Goal: Transaction & Acquisition: Book appointment/travel/reservation

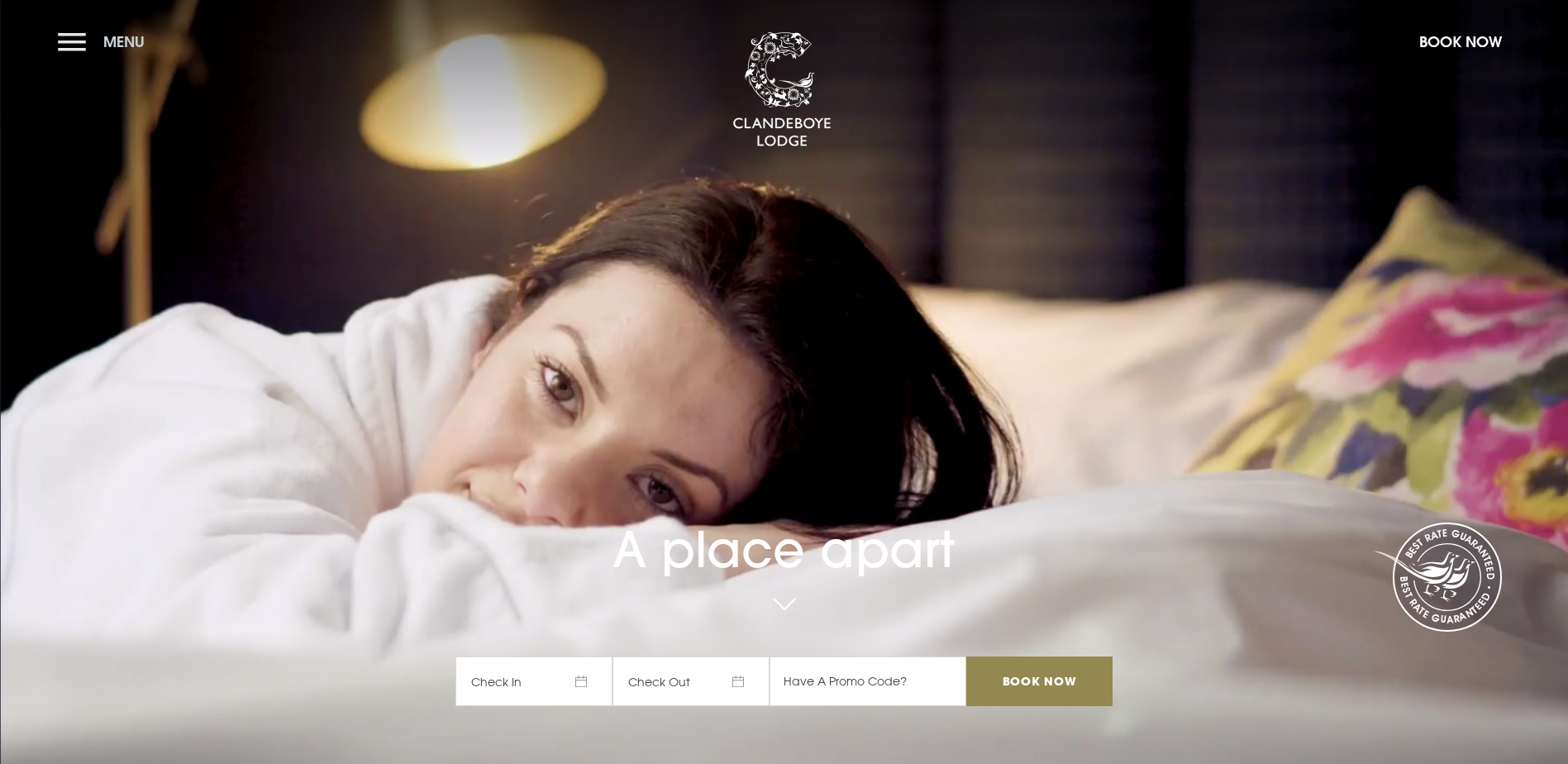
click at [88, 49] on button "Menu" at bounding box center [105, 41] width 95 height 35
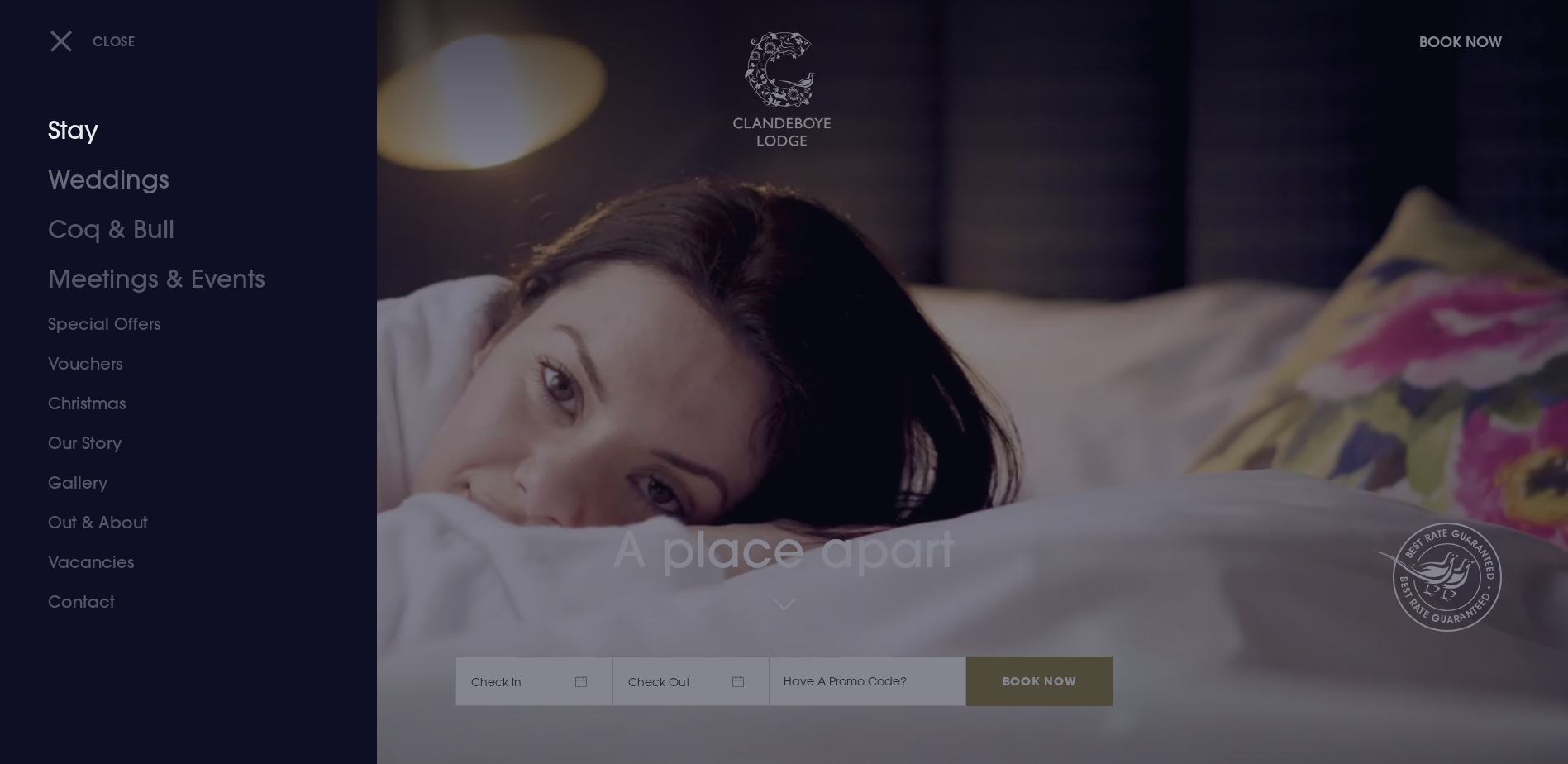
click at [81, 126] on link "Stay" at bounding box center [179, 130] width 261 height 50
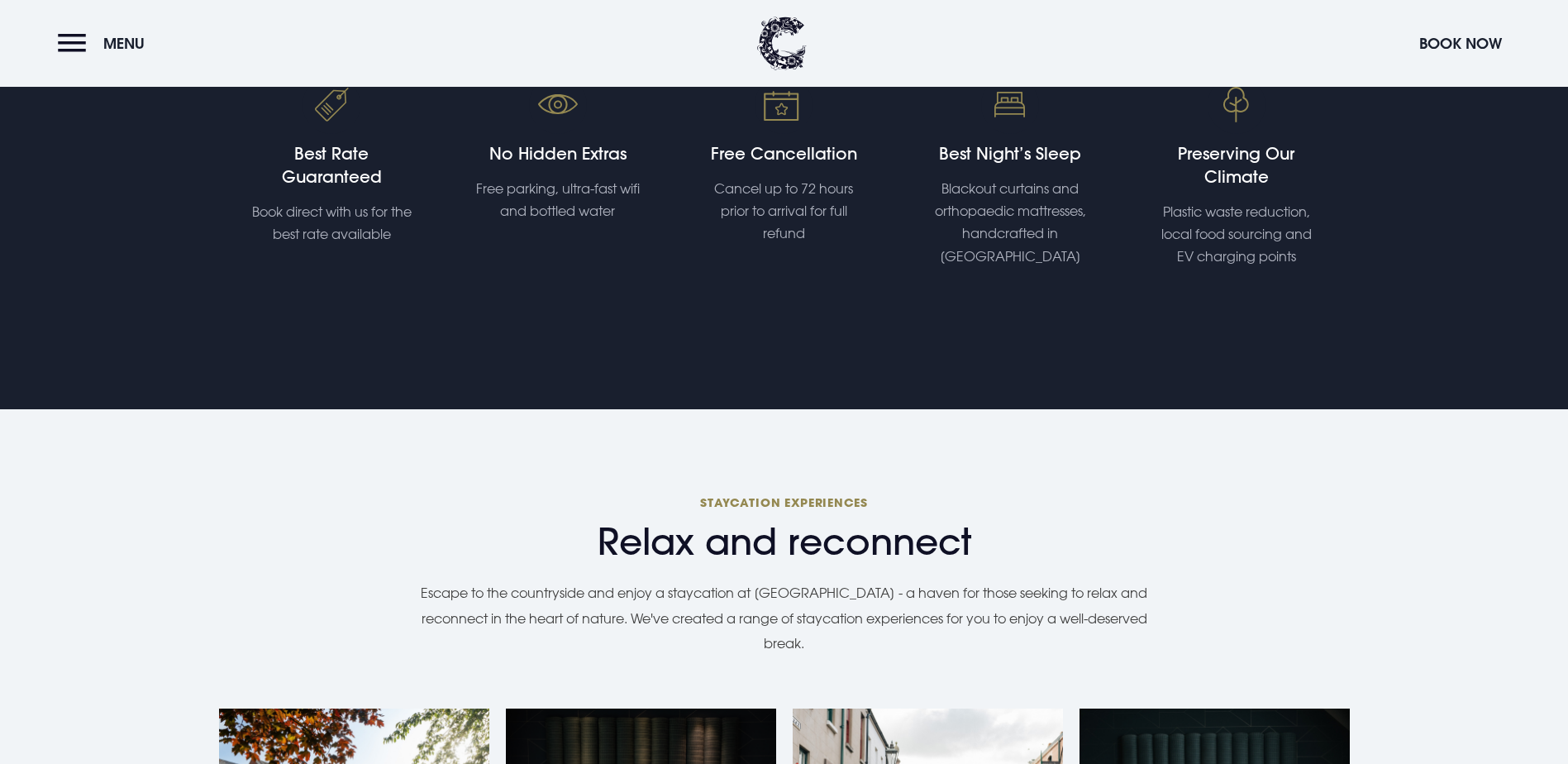
scroll to position [576, 0]
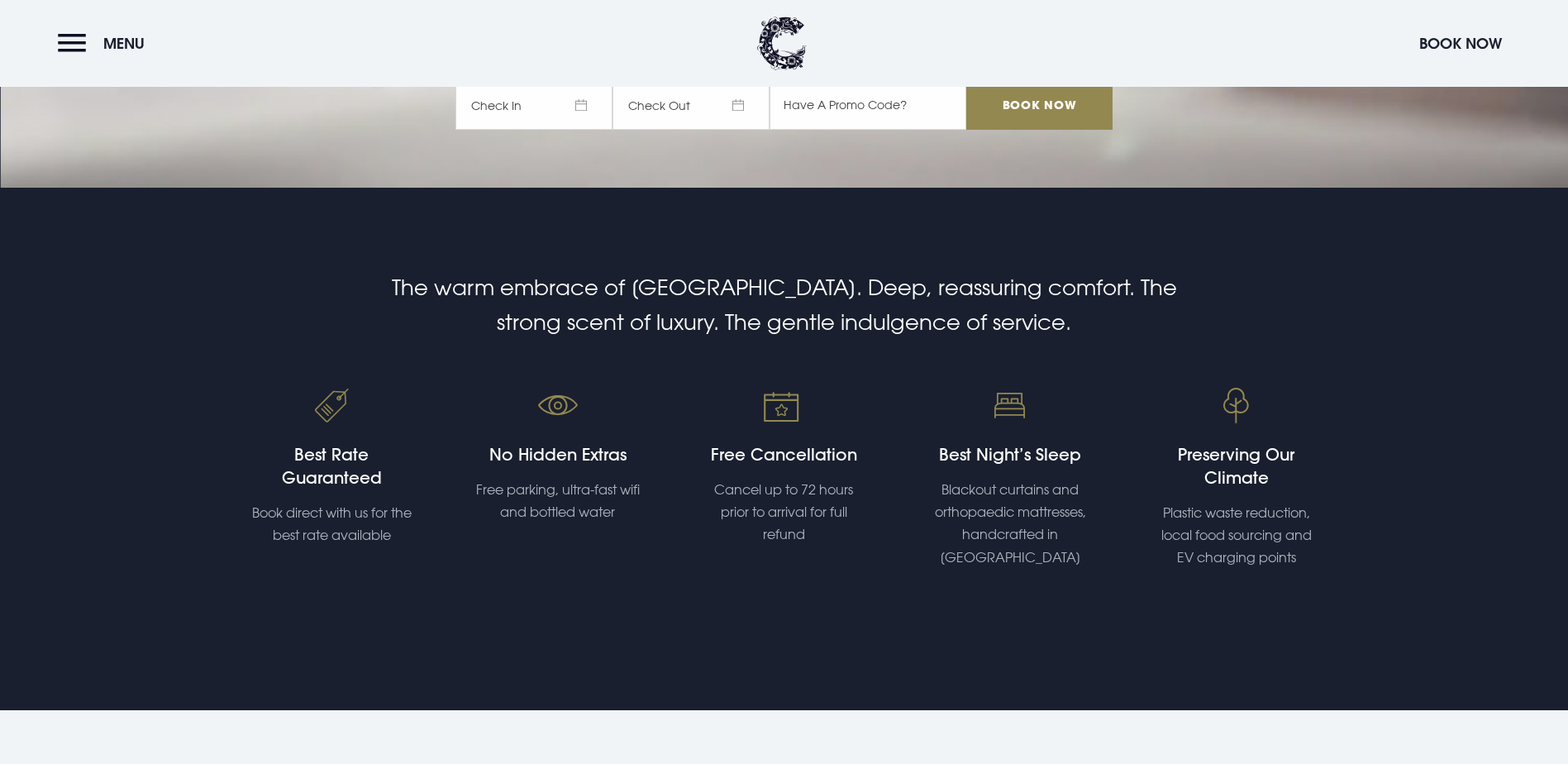
click at [553, 377] on div "No Hidden Extras Free parking, ultra-fast wifi and bottled water" at bounding box center [558, 473] width 227 height 192
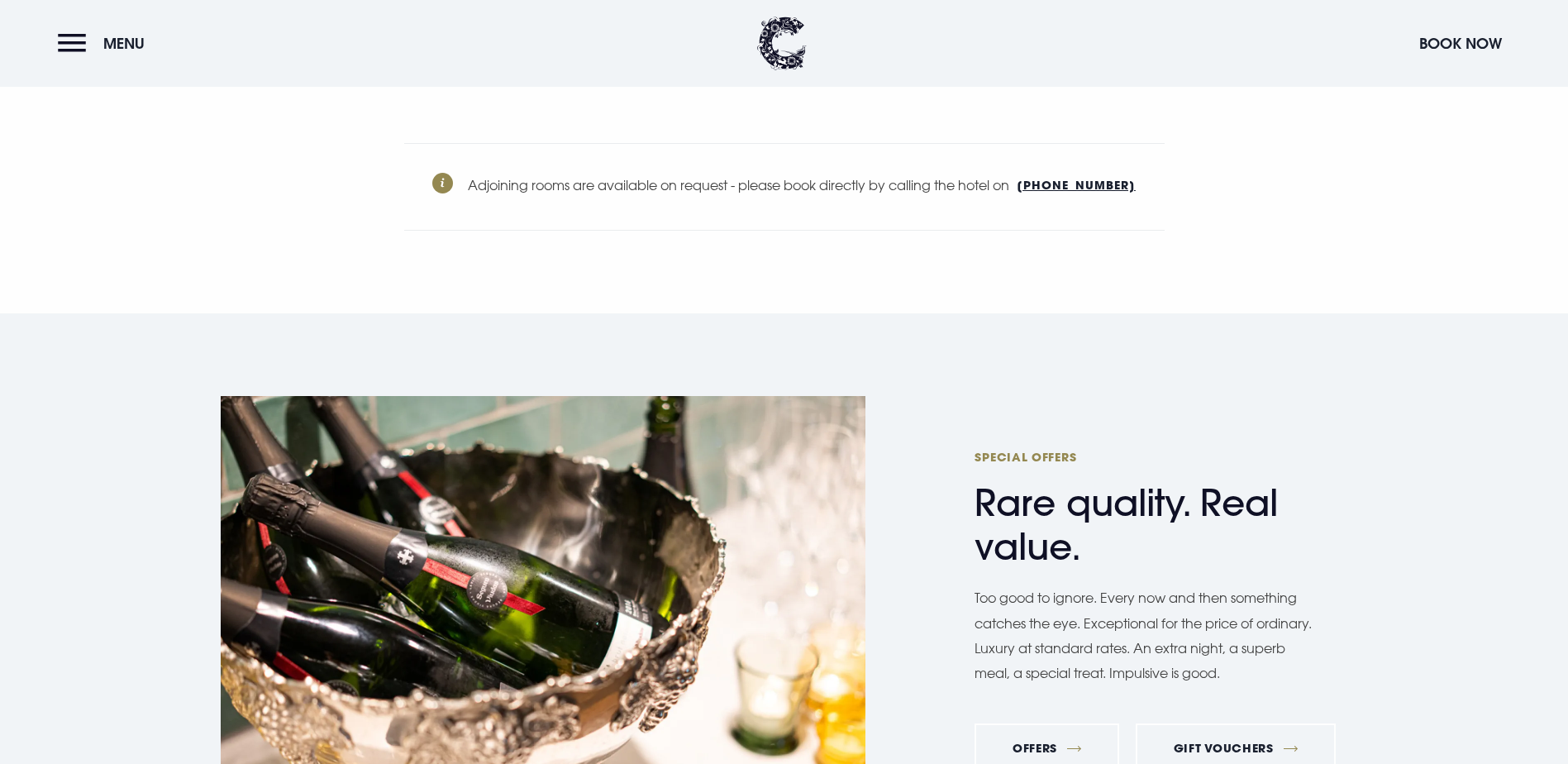
scroll to position [6775, 0]
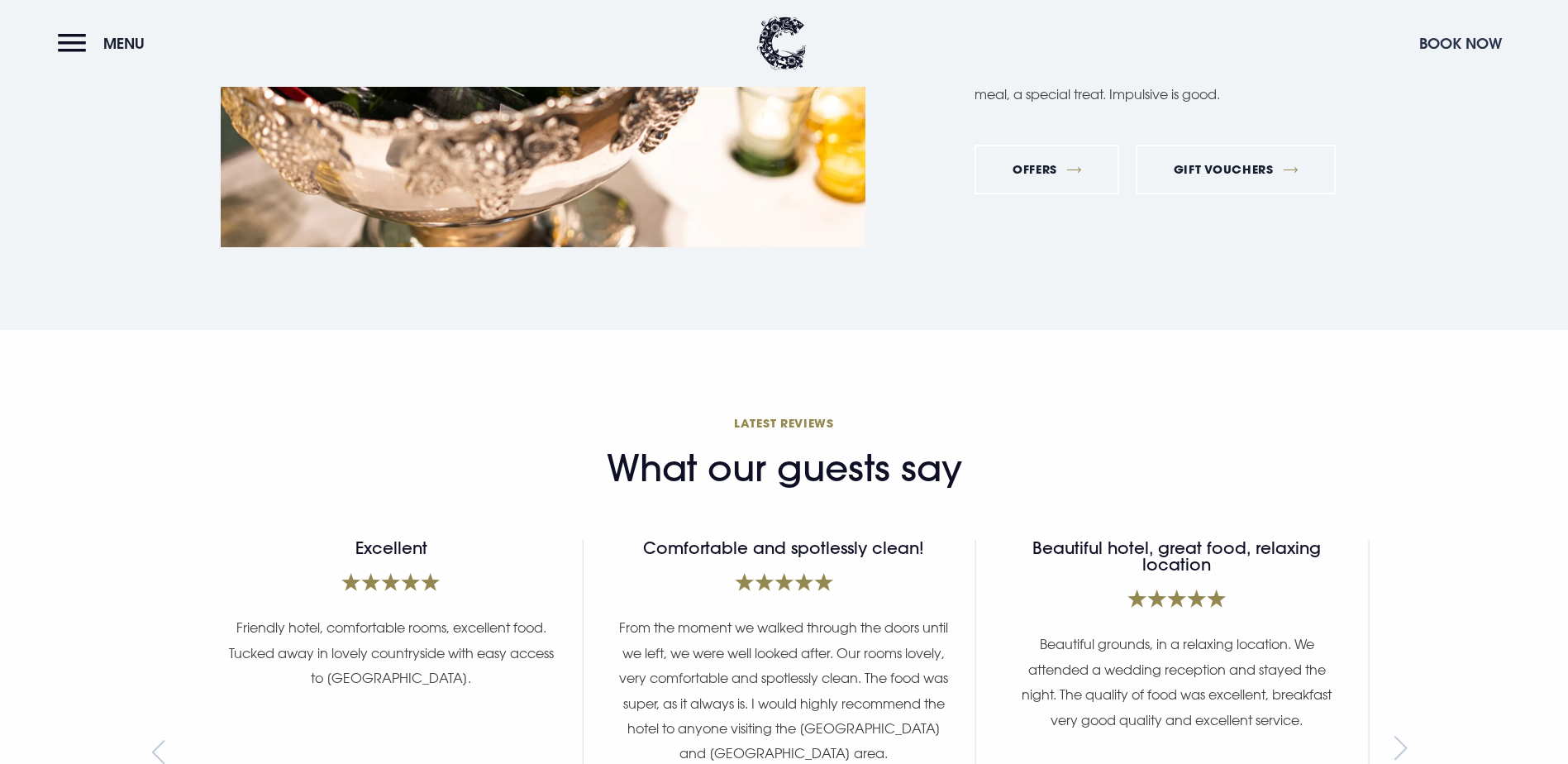
click at [1437, 49] on button "Book Now" at bounding box center [1461, 43] width 100 height 35
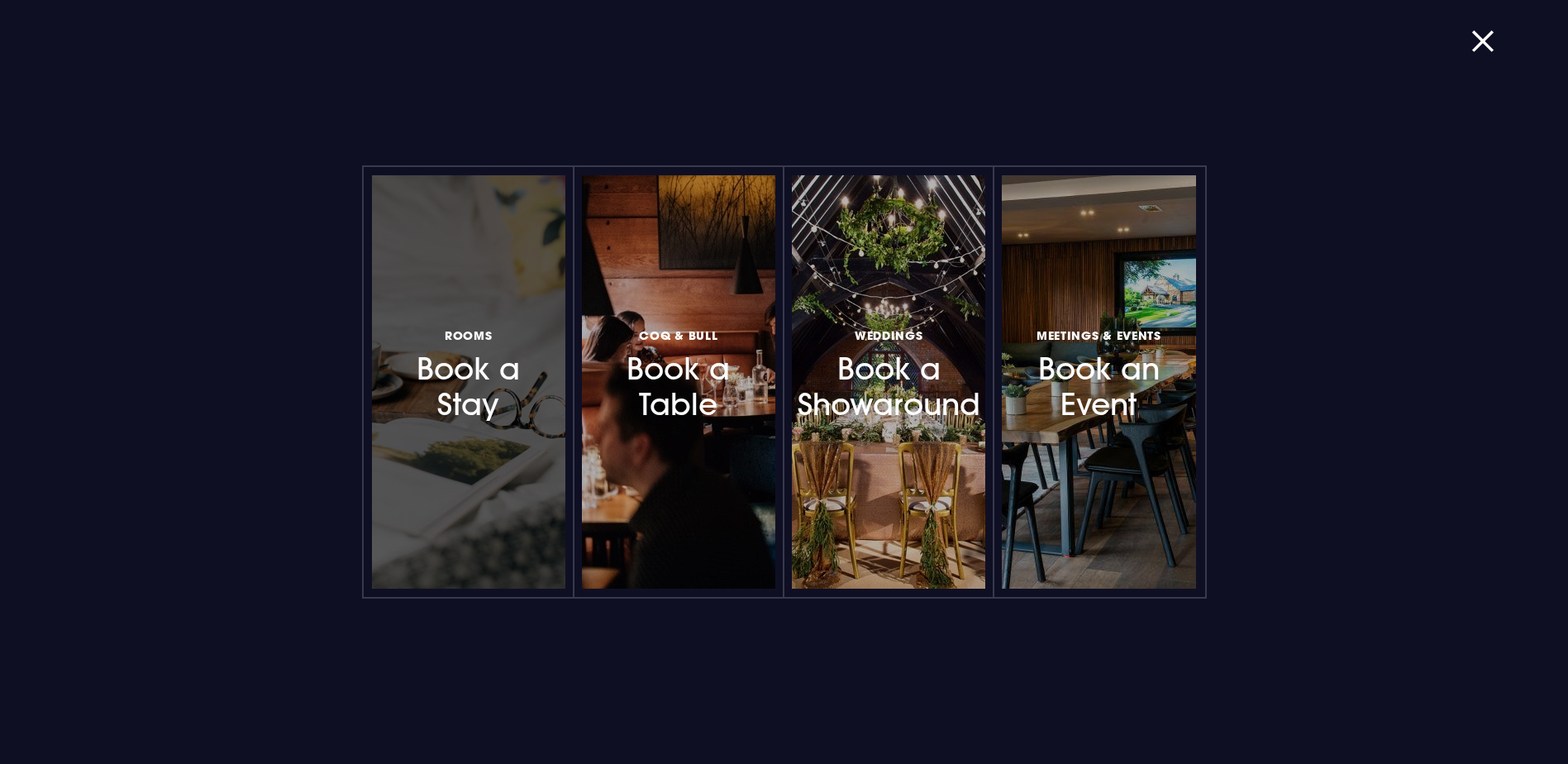
click at [450, 408] on h3 "Rooms Book a Stay" at bounding box center [468, 373] width 144 height 99
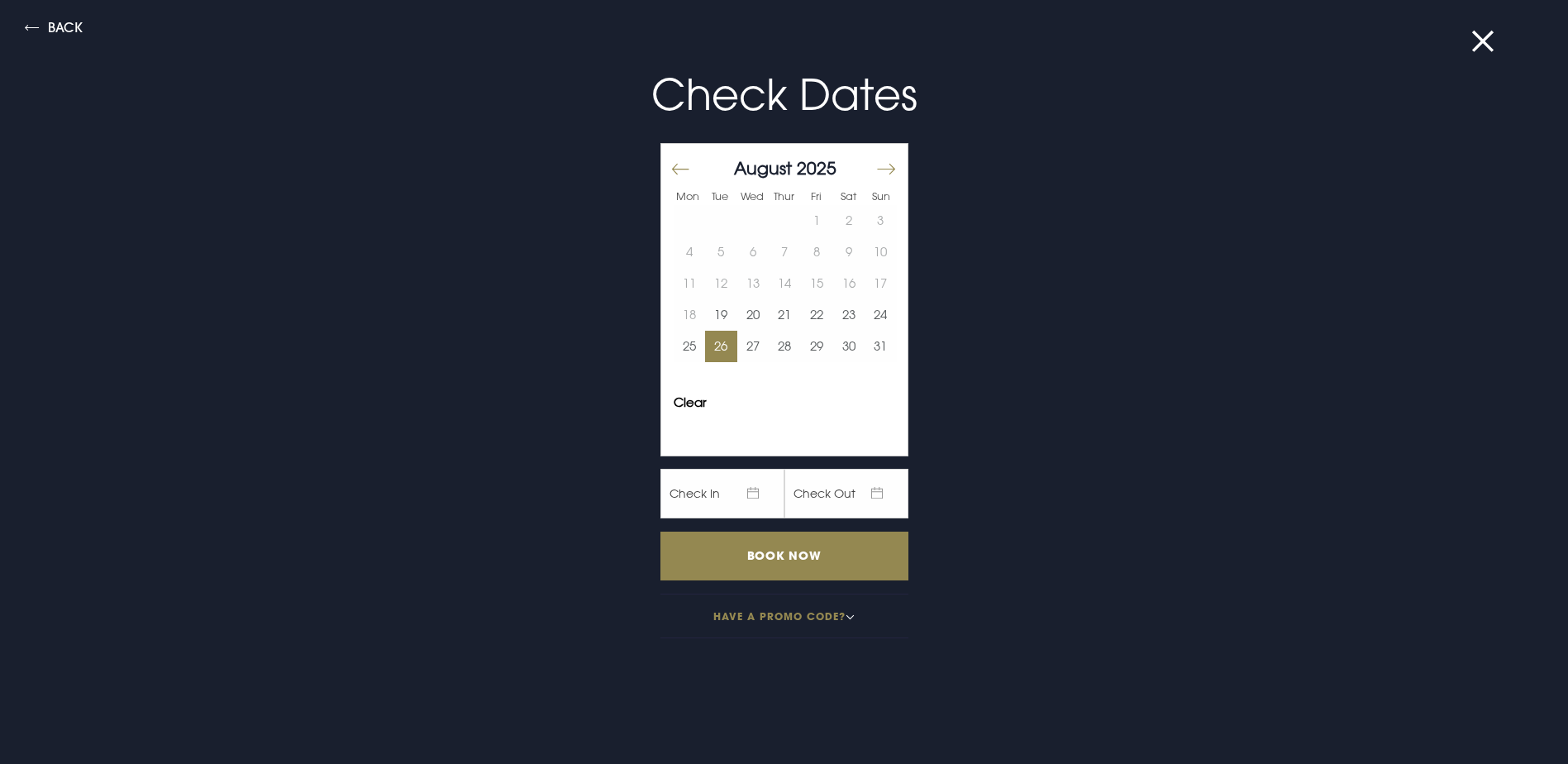
click at [705, 346] on button "26" at bounding box center [721, 346] width 32 height 31
drag, startPoint x: 747, startPoint y: 348, endPoint x: 722, endPoint y: 508, distance: 161.9
click at [747, 349] on button "27" at bounding box center [753, 346] width 32 height 31
click at [725, 525] on div "Mon Tue Wed Thur Fri Sat Sun [DATE] 1 2 3 4 5 6 7 8 9 10 11 12 13 14 15 16 17 1…" at bounding box center [784, 382] width 248 height 512
click at [736, 548] on input "Book Now" at bounding box center [784, 556] width 248 height 49
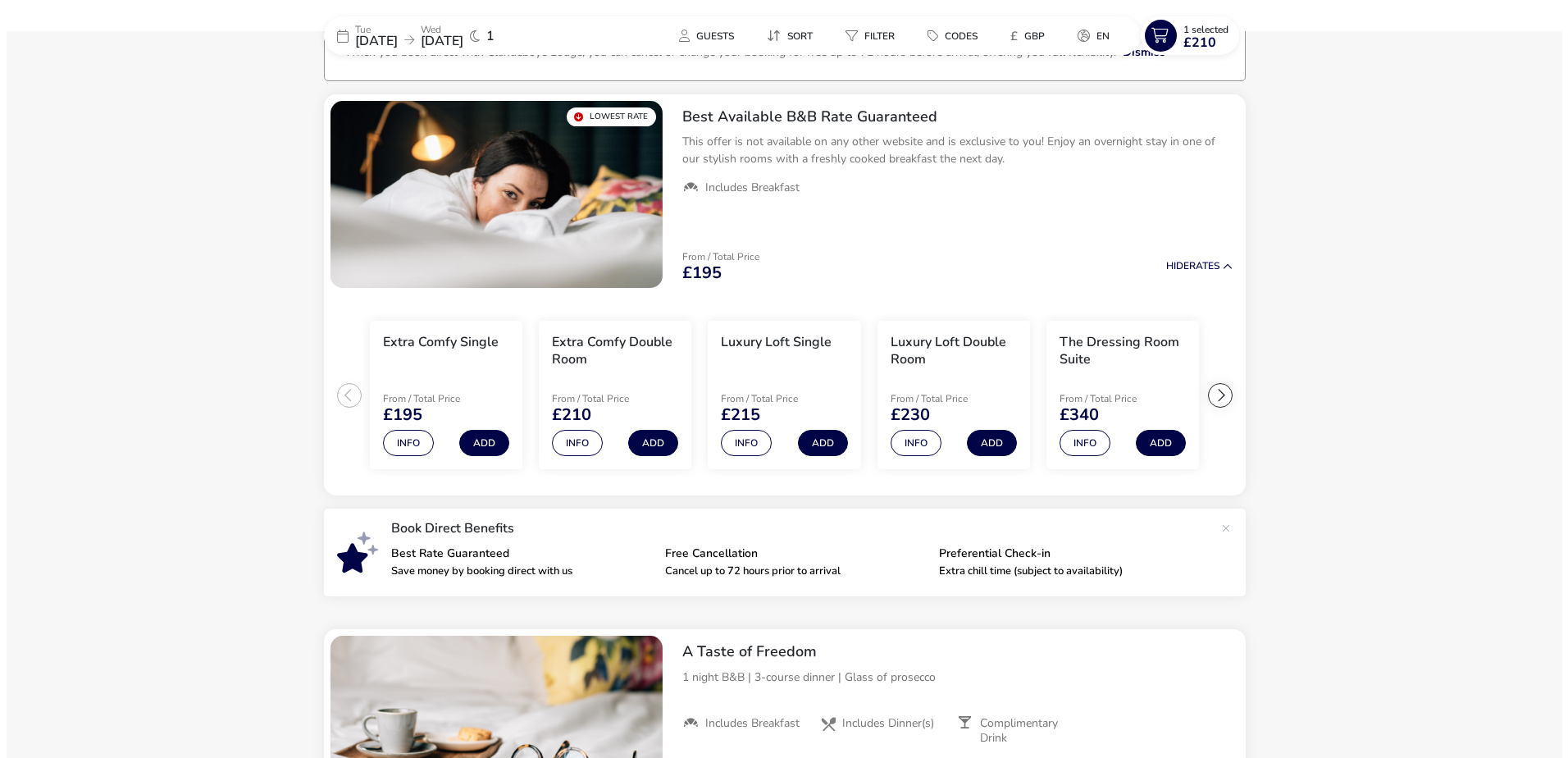
scroll to position [127, 0]
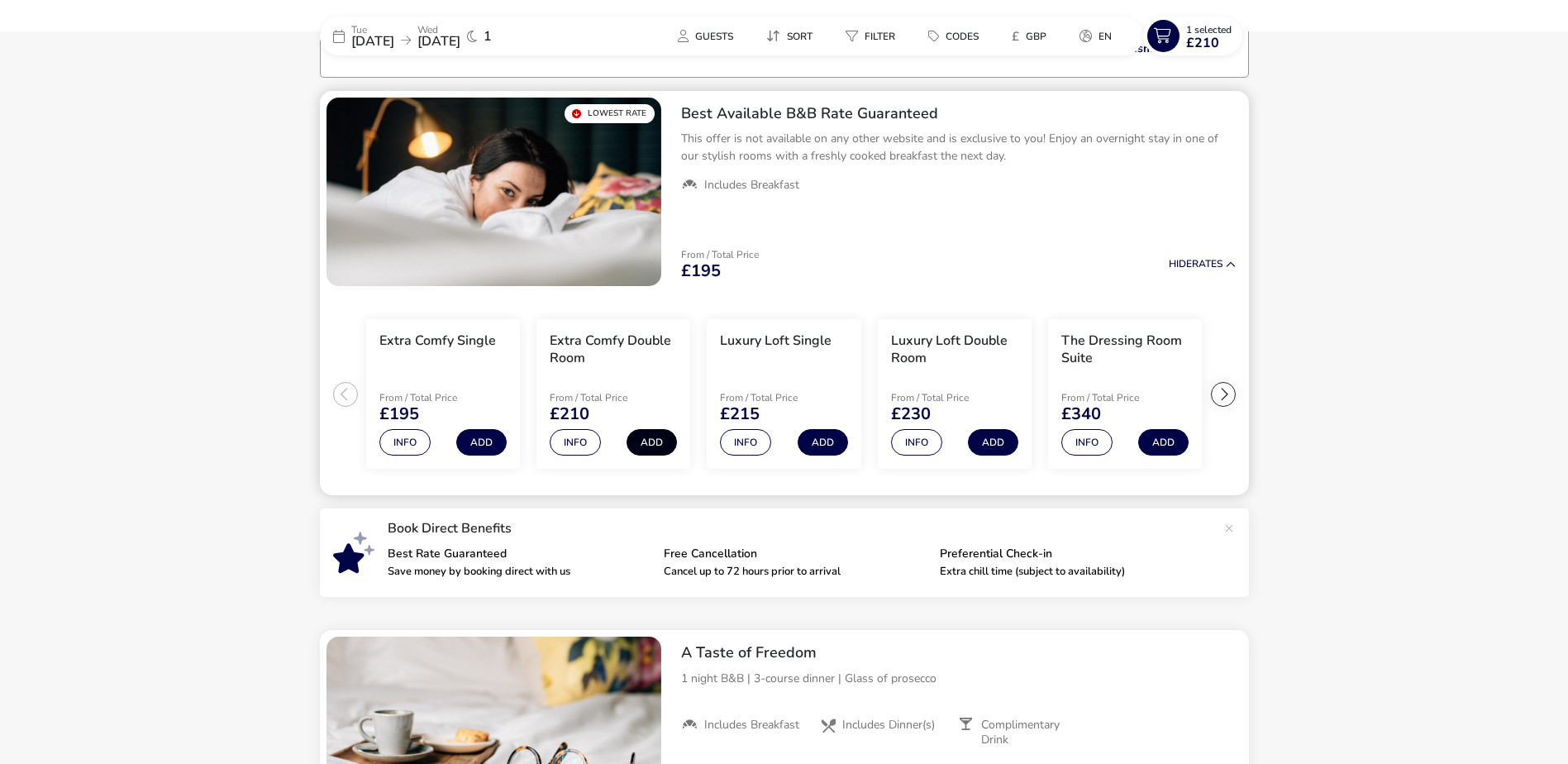
click at [658, 449] on button "Add" at bounding box center [652, 442] width 51 height 26
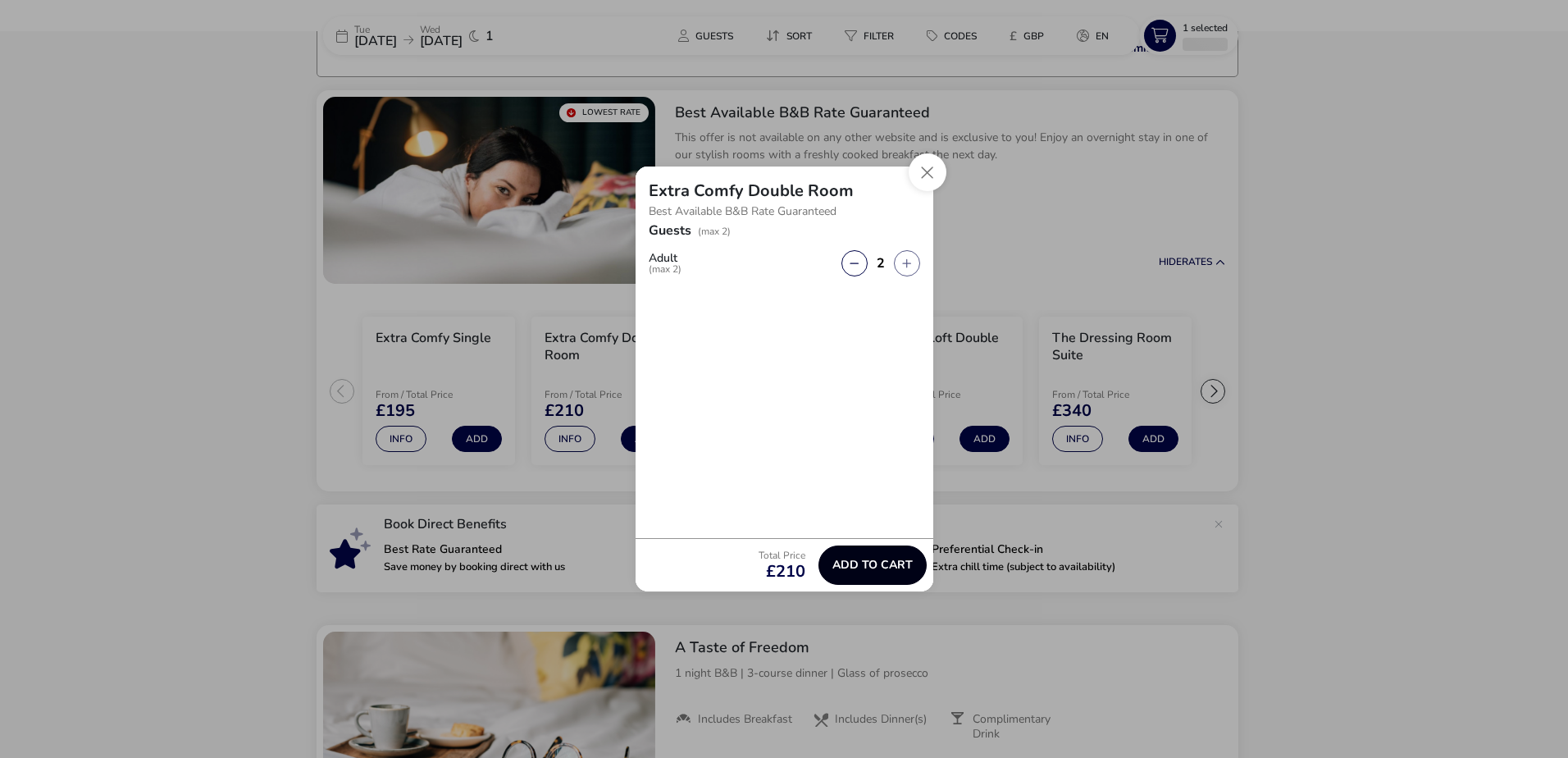
click at [878, 551] on button "Add to cart" at bounding box center [872, 565] width 108 height 39
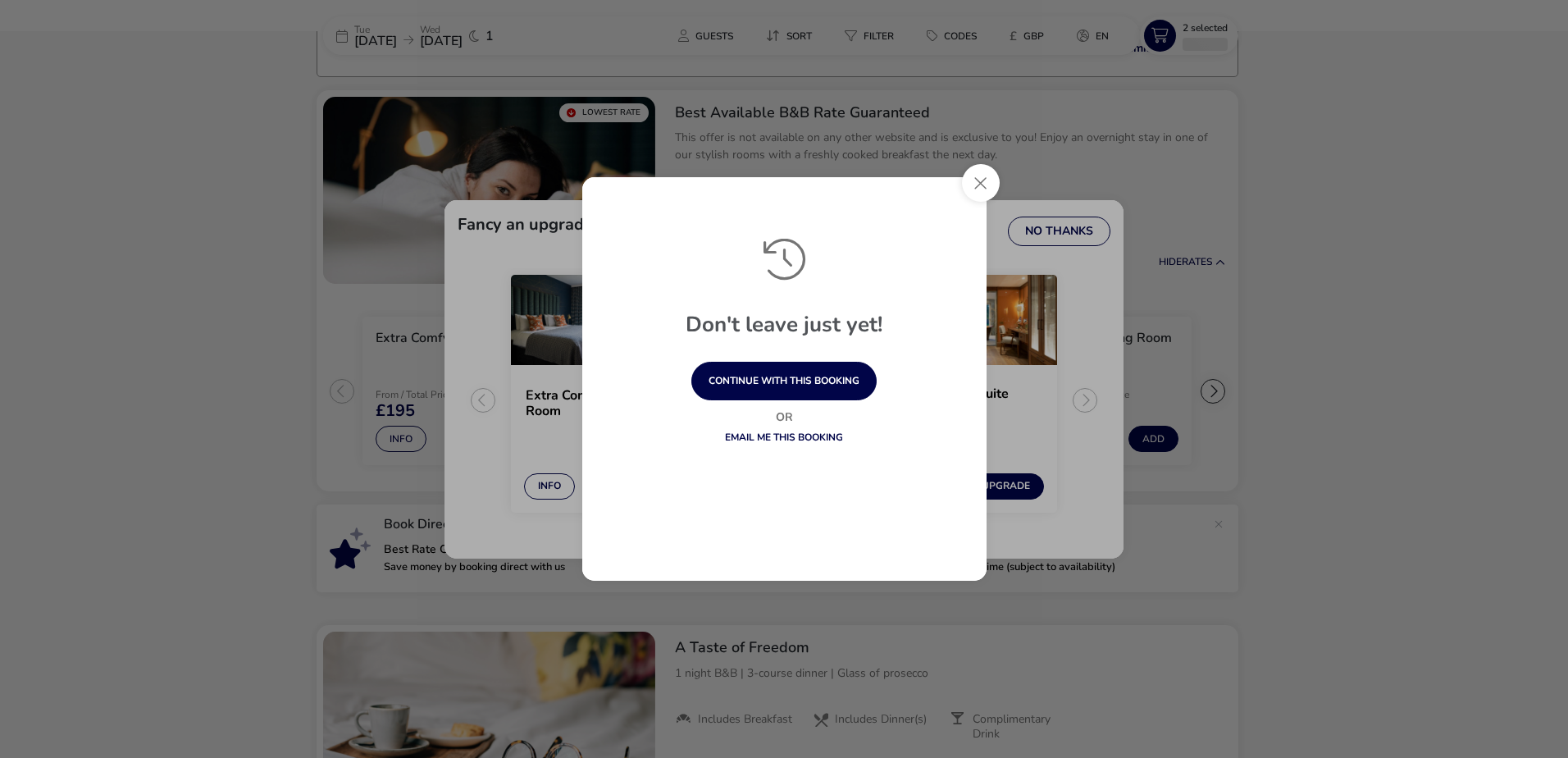
drag, startPoint x: 971, startPoint y: 182, endPoint x: 1043, endPoint y: 215, distance: 79.2
click at [972, 182] on button "Close" at bounding box center [981, 182] width 38 height 38
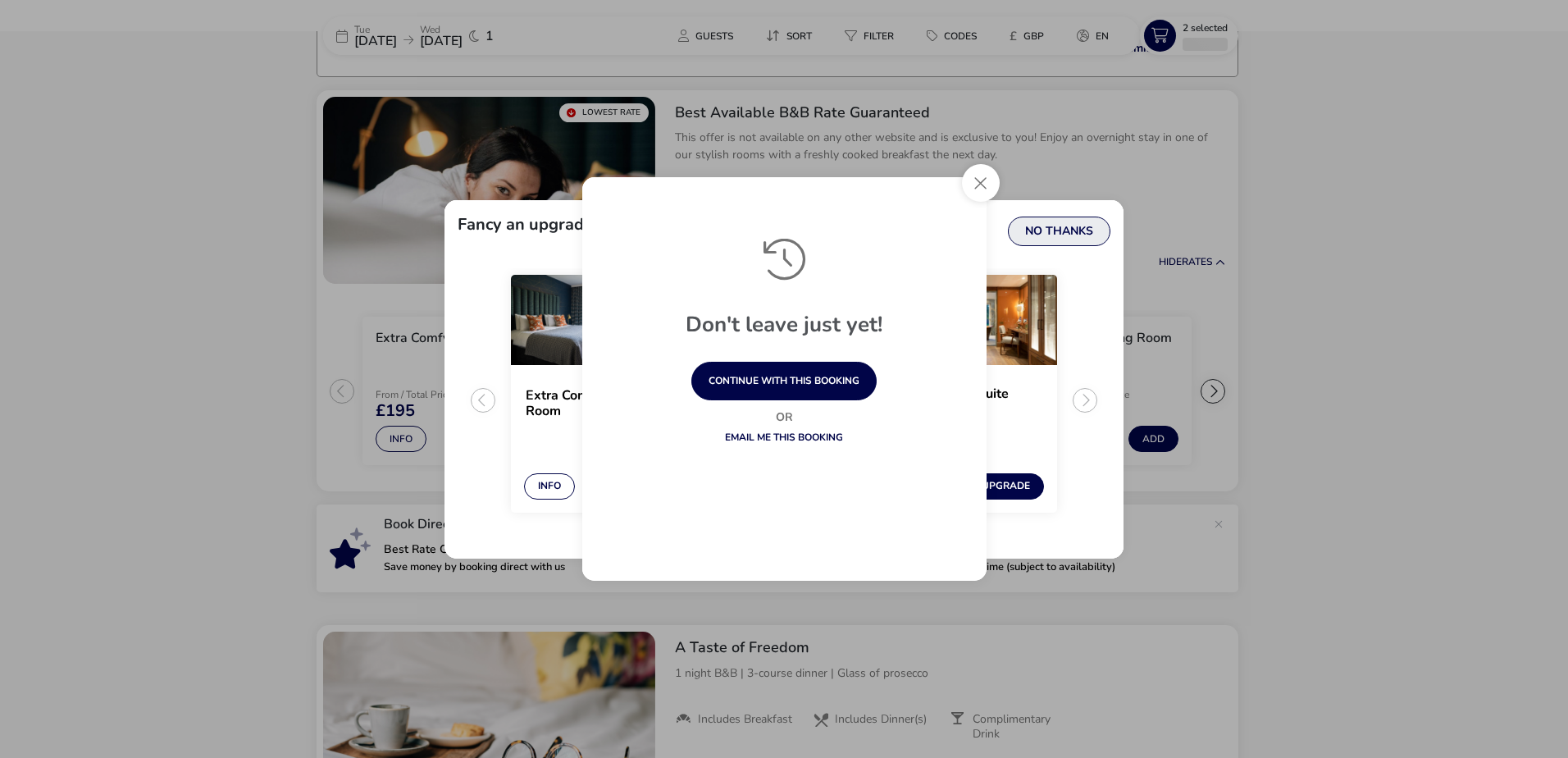
click at [1047, 226] on button "No Thanks" at bounding box center [1058, 231] width 103 height 29
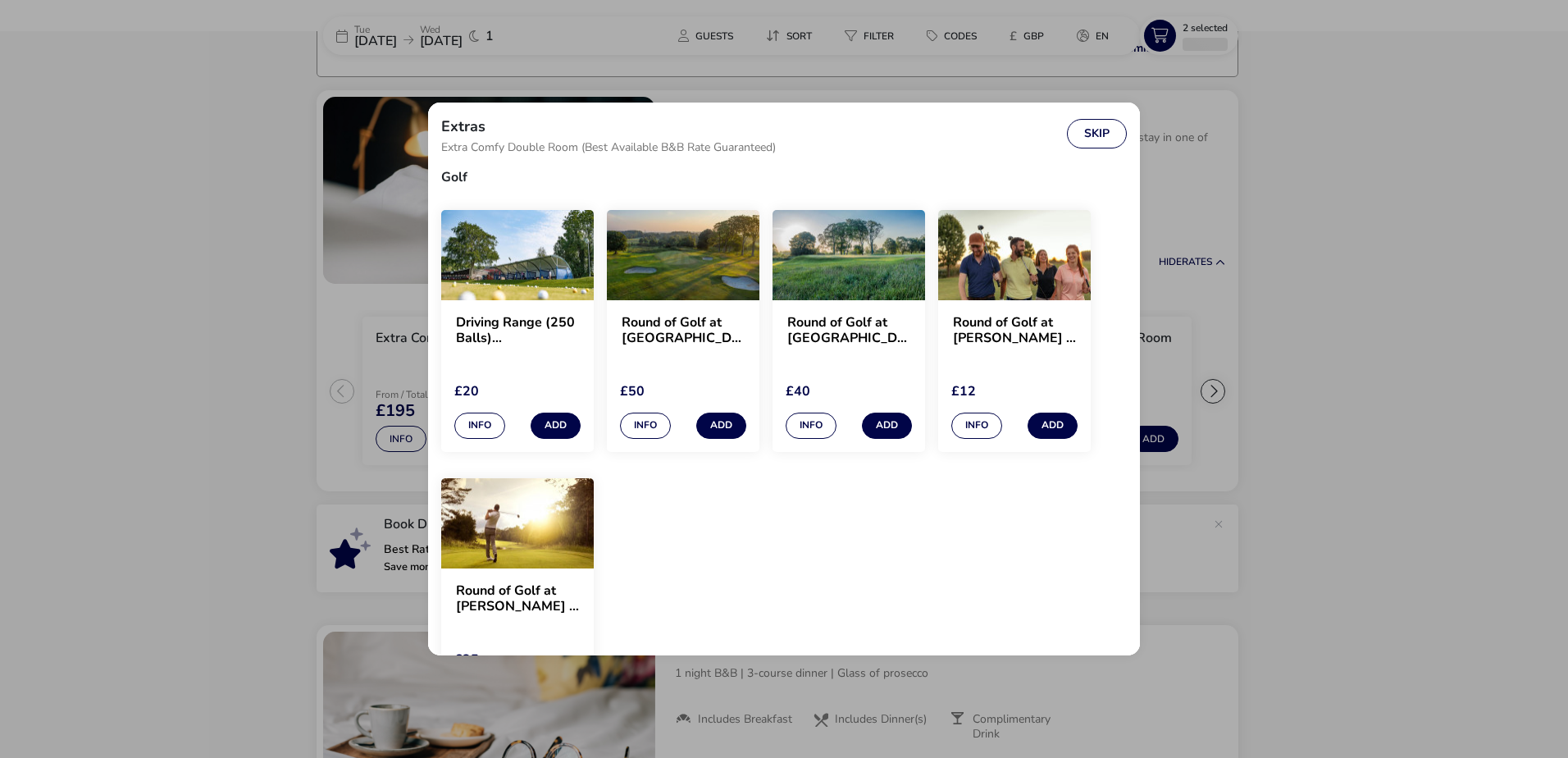
scroll to position [1476, 0]
click at [667, 423] on button "Info" at bounding box center [645, 426] width 51 height 26
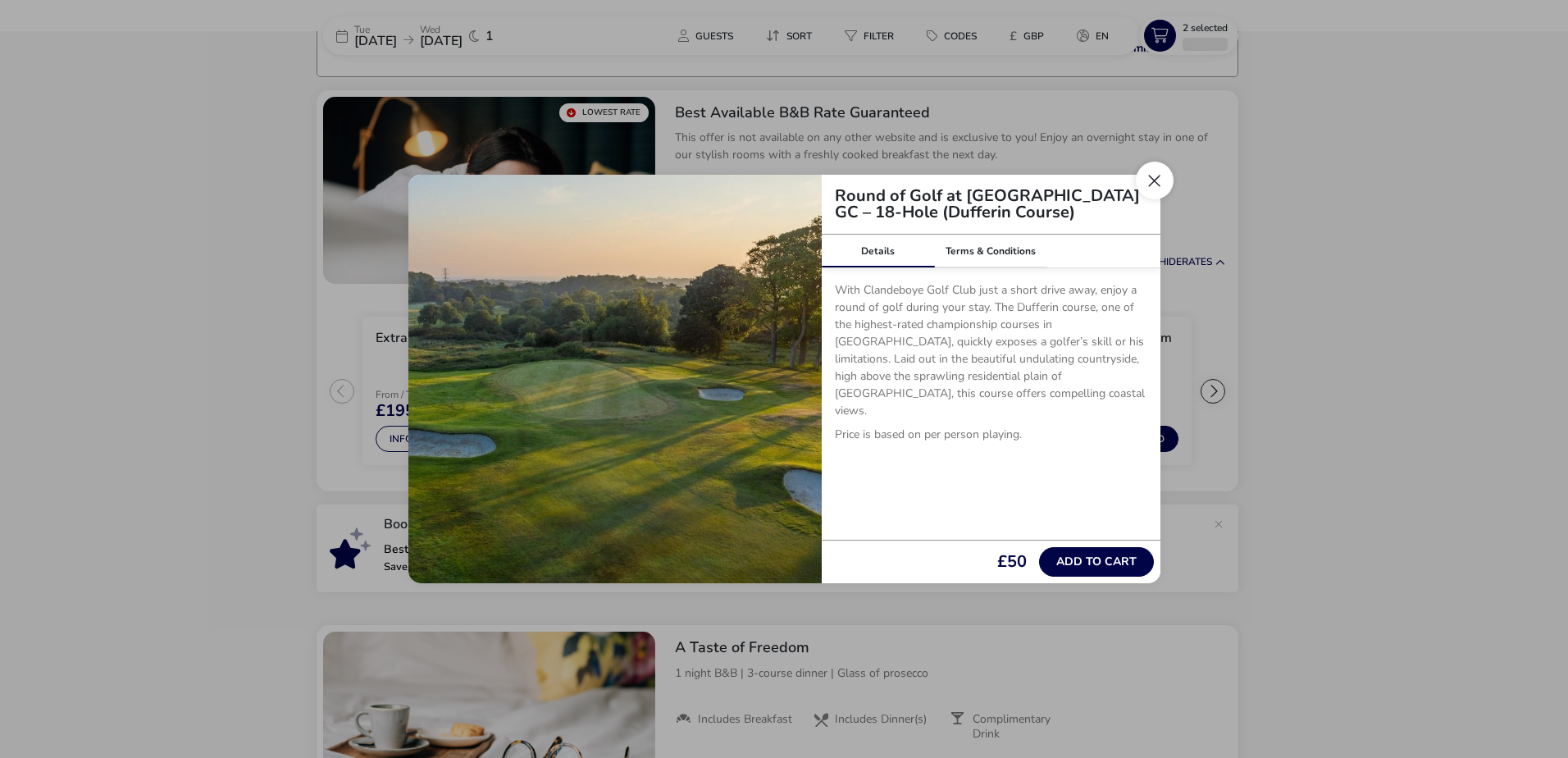
click at [1152, 181] on button "Close" at bounding box center [1154, 180] width 38 height 38
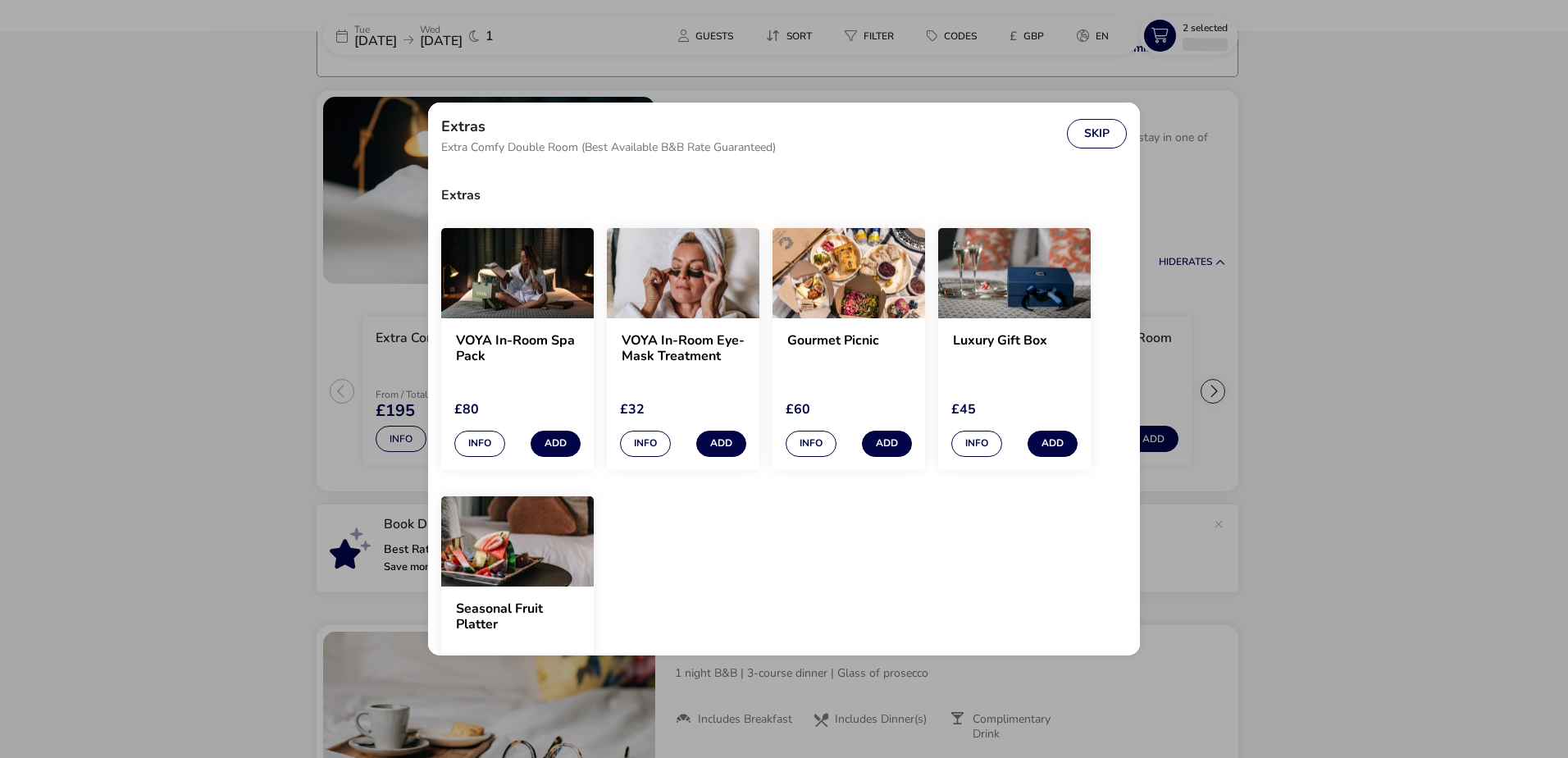
scroll to position [1492, 0]
